Goal: Information Seeking & Learning: Learn about a topic

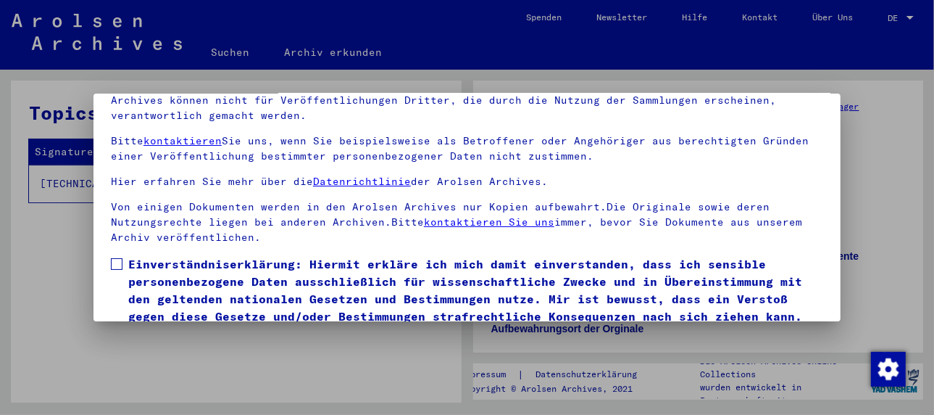
scroll to position [114, 0]
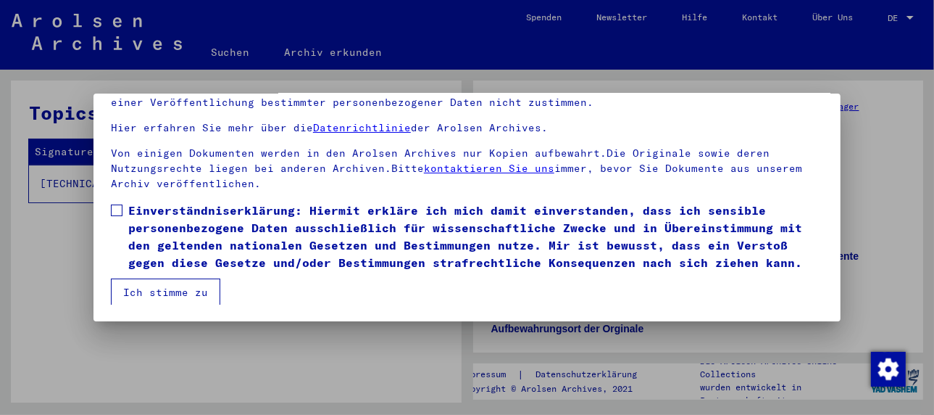
click at [121, 207] on span at bounding box center [117, 210] width 12 height 12
click at [164, 286] on button "Ich stimme zu" at bounding box center [165, 292] width 109 height 28
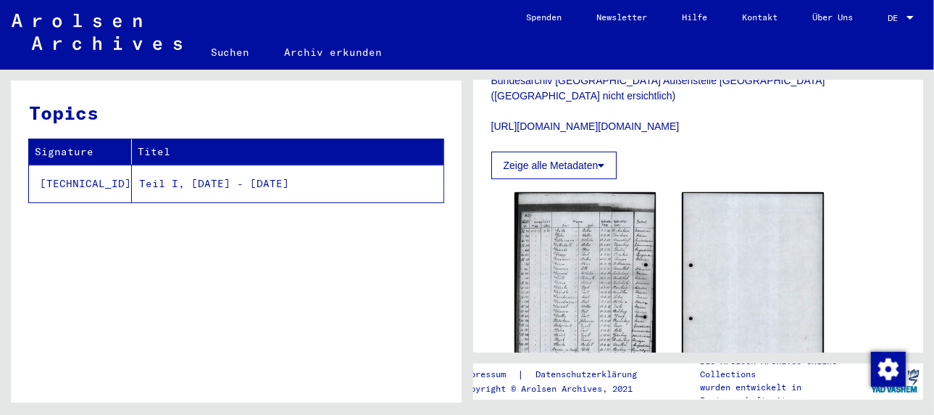
scroll to position [290, 0]
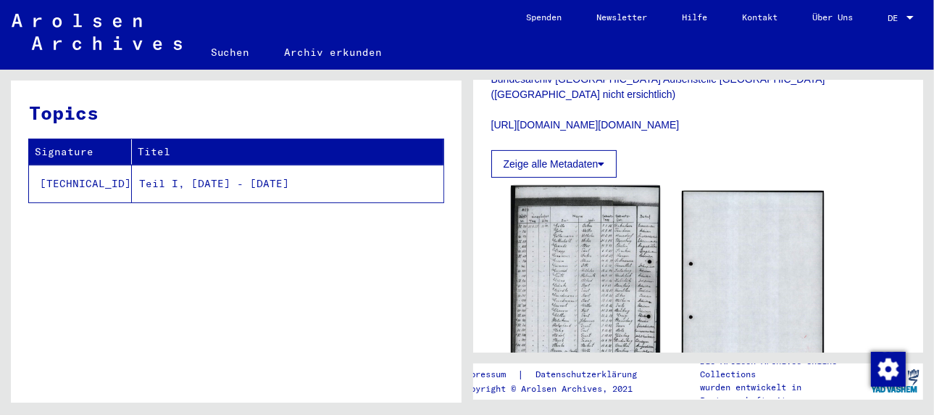
click at [555, 262] on img at bounding box center [585, 289] width 149 height 207
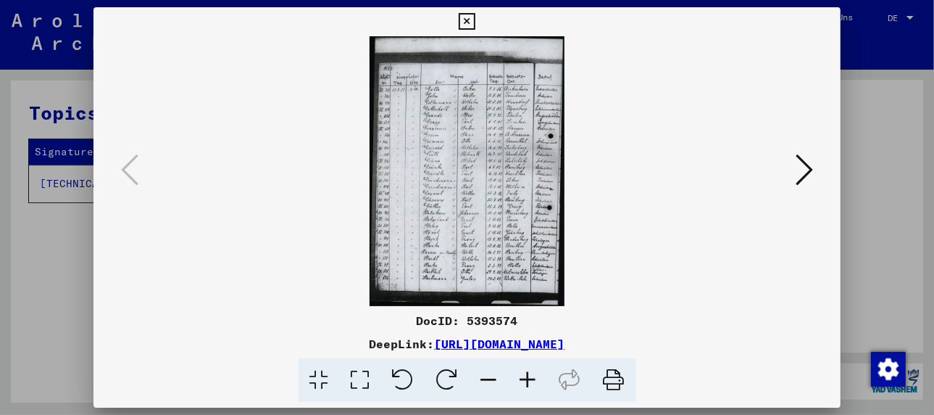
click at [528, 378] on icon at bounding box center [528, 380] width 39 height 44
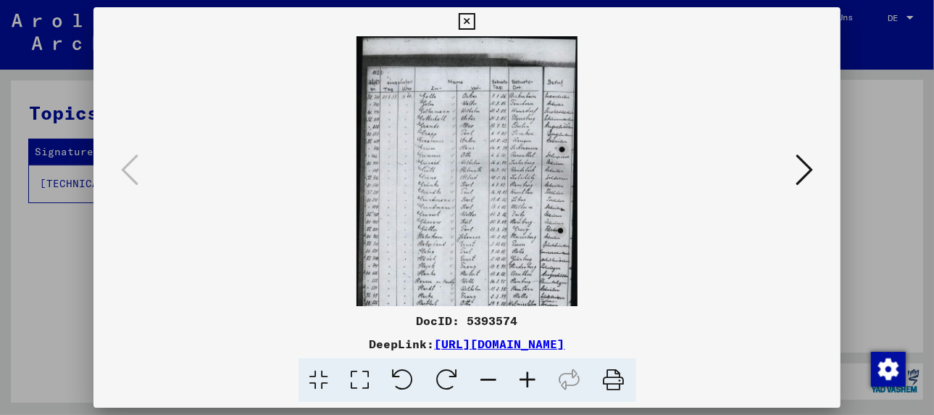
click at [528, 377] on icon at bounding box center [528, 380] width 39 height 44
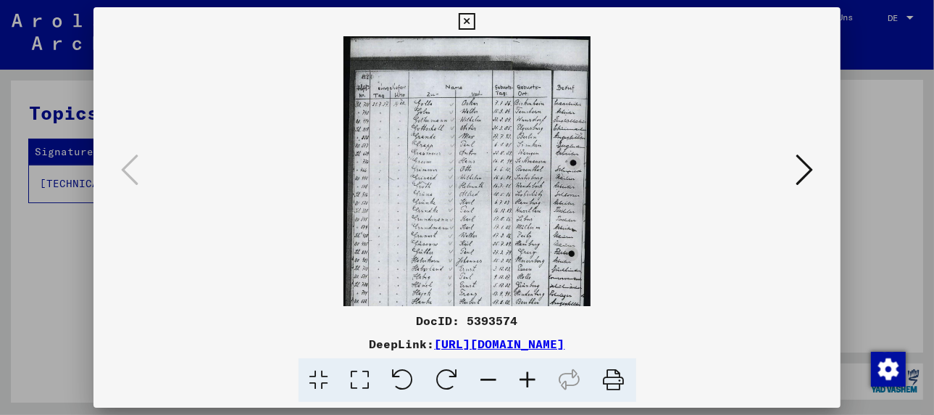
click at [528, 377] on icon at bounding box center [528, 380] width 39 height 44
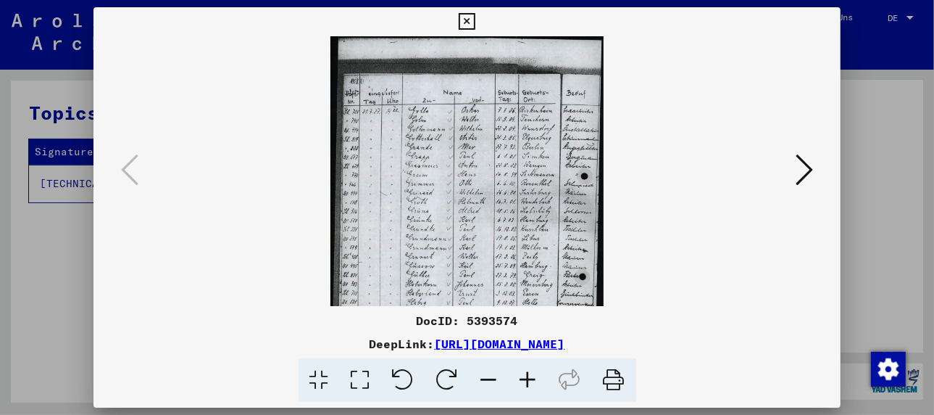
click at [528, 377] on icon at bounding box center [528, 380] width 39 height 44
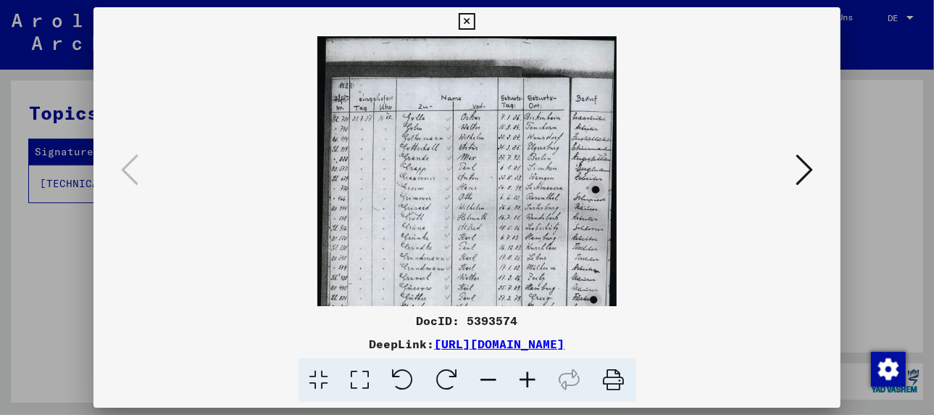
click at [528, 377] on icon at bounding box center [528, 380] width 39 height 44
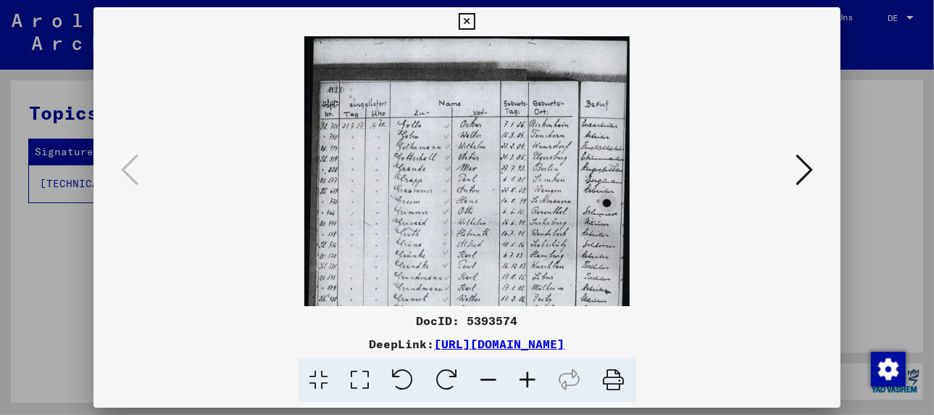
click at [528, 377] on icon at bounding box center [528, 380] width 39 height 44
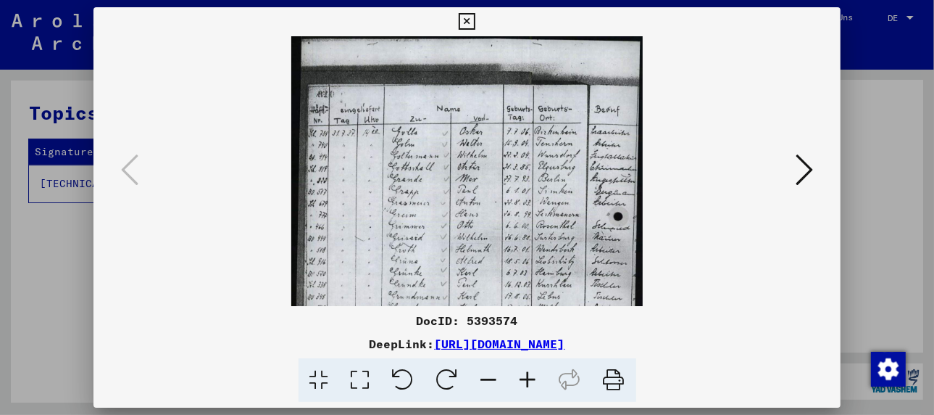
click at [528, 377] on icon at bounding box center [528, 380] width 39 height 44
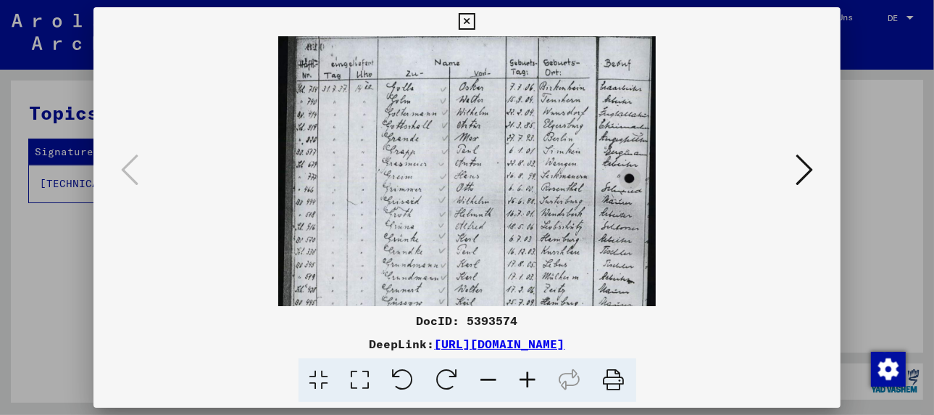
scroll to position [70, 0]
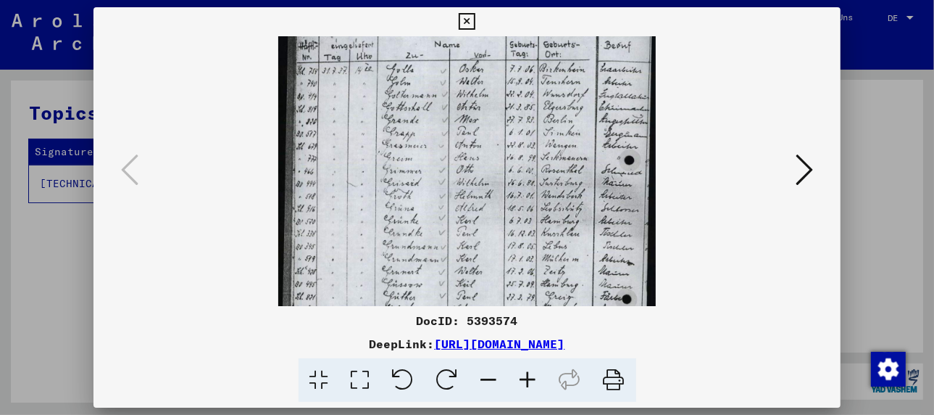
drag, startPoint x: 428, startPoint y: 236, endPoint x: 449, endPoint y: 165, distance: 73.9
click at [449, 165] on img at bounding box center [467, 228] width 378 height 523
click at [610, 375] on icon at bounding box center [614, 380] width 44 height 44
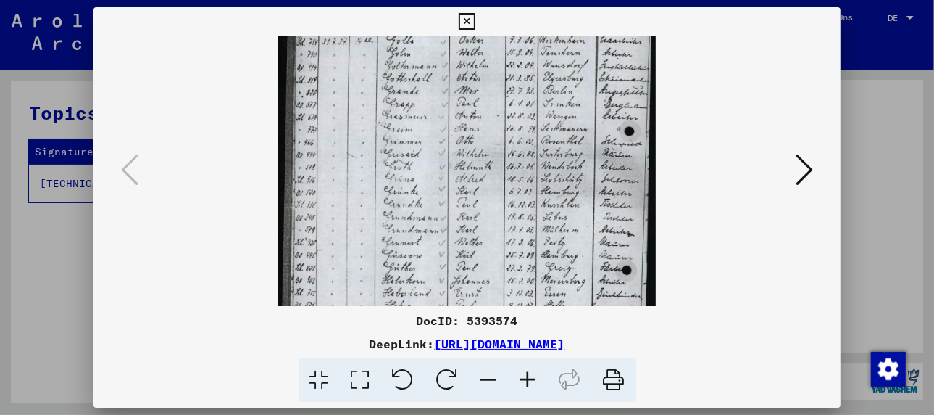
scroll to position [99, 0]
drag, startPoint x: 679, startPoint y: 196, endPoint x: 693, endPoint y: 154, distance: 44.2
click at [693, 154] on viewer-one-image at bounding box center [467, 73] width 649 height 270
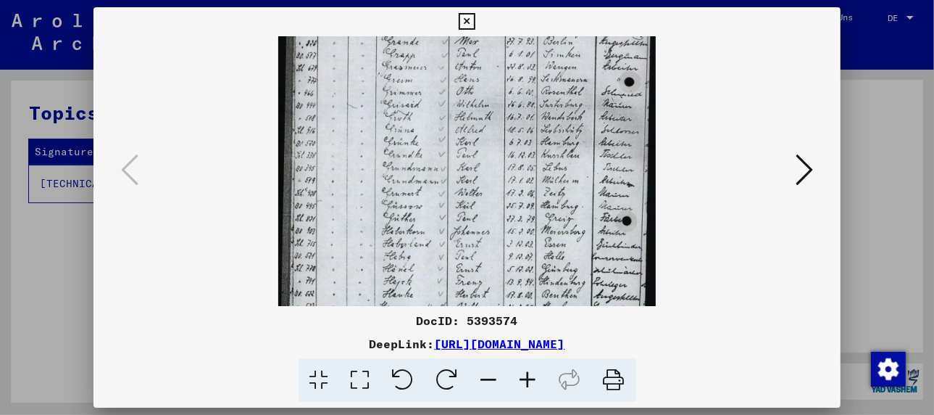
scroll to position [165, 0]
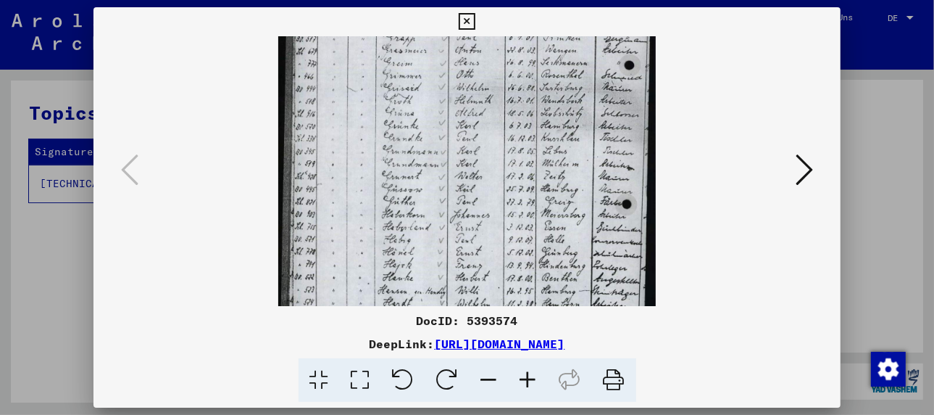
drag, startPoint x: 689, startPoint y: 215, endPoint x: 707, endPoint y: 147, distance: 69.8
click at [707, 147] on div at bounding box center [467, 171] width 649 height 270
click at [808, 161] on icon at bounding box center [804, 169] width 17 height 35
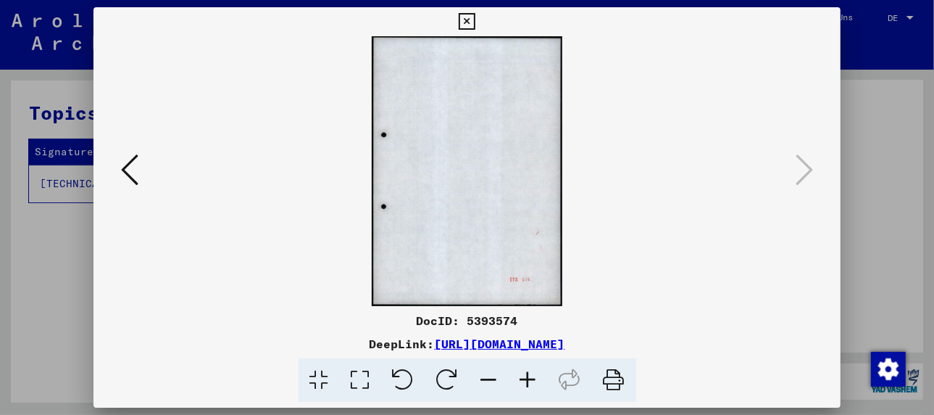
scroll to position [0, 0]
click at [120, 168] on button at bounding box center [130, 170] width 26 height 41
